Goal: Understand process/instructions: Learn how to perform a task or action

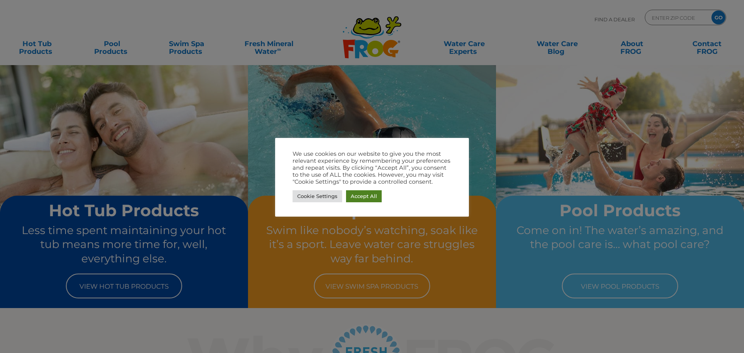
click at [358, 196] on link "Accept All" at bounding box center [364, 196] width 36 height 12
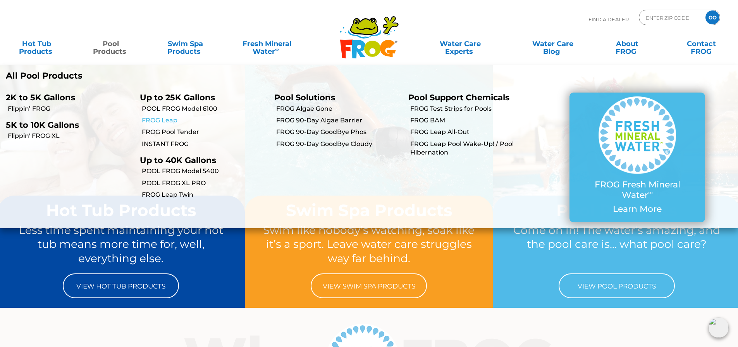
click at [160, 120] on link "FROG Leap" at bounding box center [205, 120] width 126 height 9
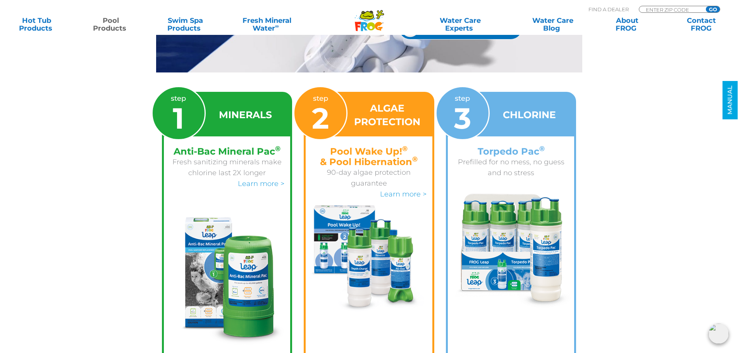
scroll to position [1046, 0]
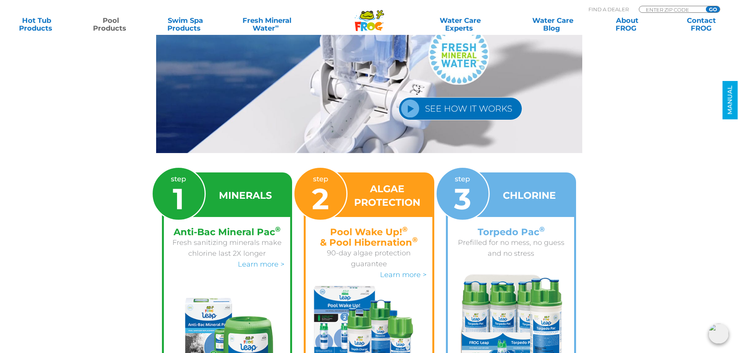
click at [445, 97] on link "SEE HOW IT WORKS" at bounding box center [461, 108] width 124 height 23
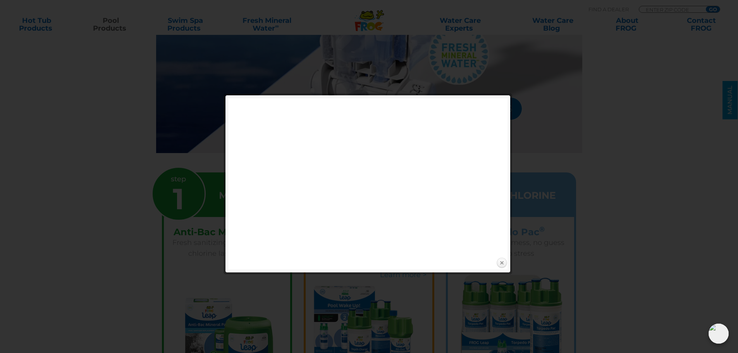
click at [500, 266] on link "Close" at bounding box center [502, 263] width 12 height 12
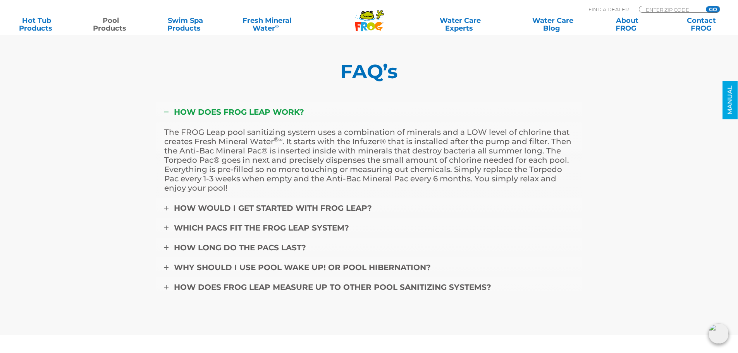
scroll to position [3254, 0]
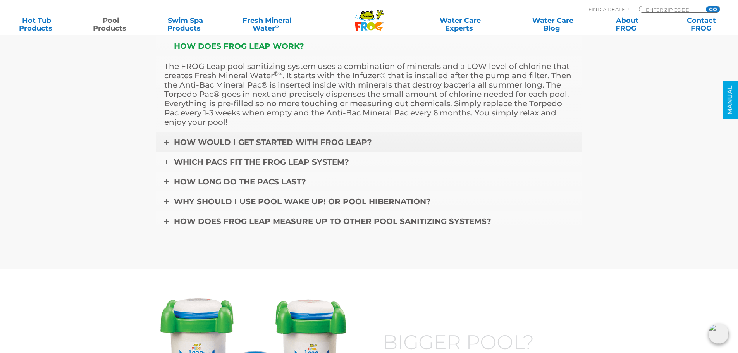
click at [166, 137] on link "How would I get started with FROG Leap?" at bounding box center [369, 142] width 426 height 20
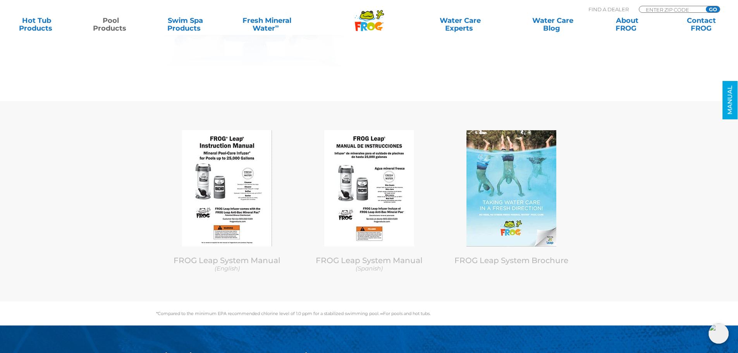
scroll to position [3680, 0]
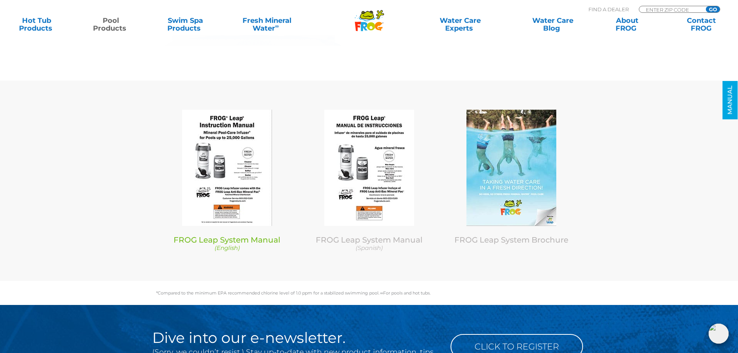
click at [222, 235] on link "FROG Leap System Manual (English)" at bounding box center [227, 243] width 131 height 17
